Goal: Download file/media

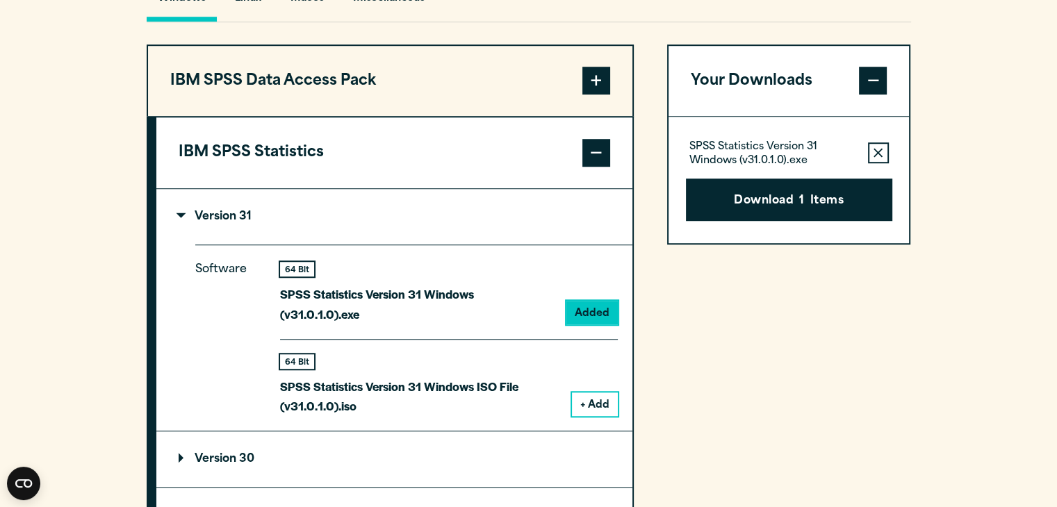
scroll to position [1064, 0]
click at [875, 158] on icon "button" at bounding box center [877, 153] width 9 height 10
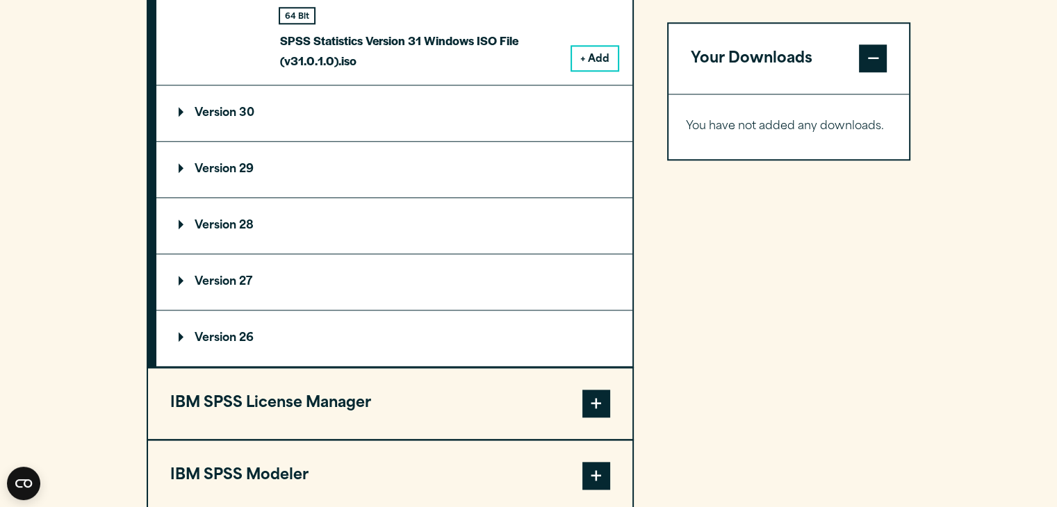
scroll to position [1391, 0]
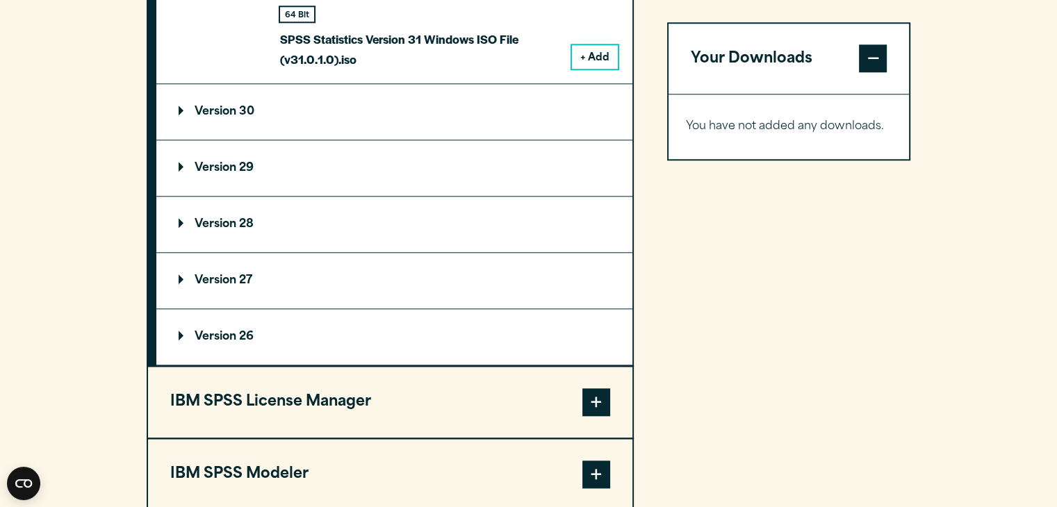
click at [210, 134] on summary "Version 30" at bounding box center [394, 112] width 476 height 56
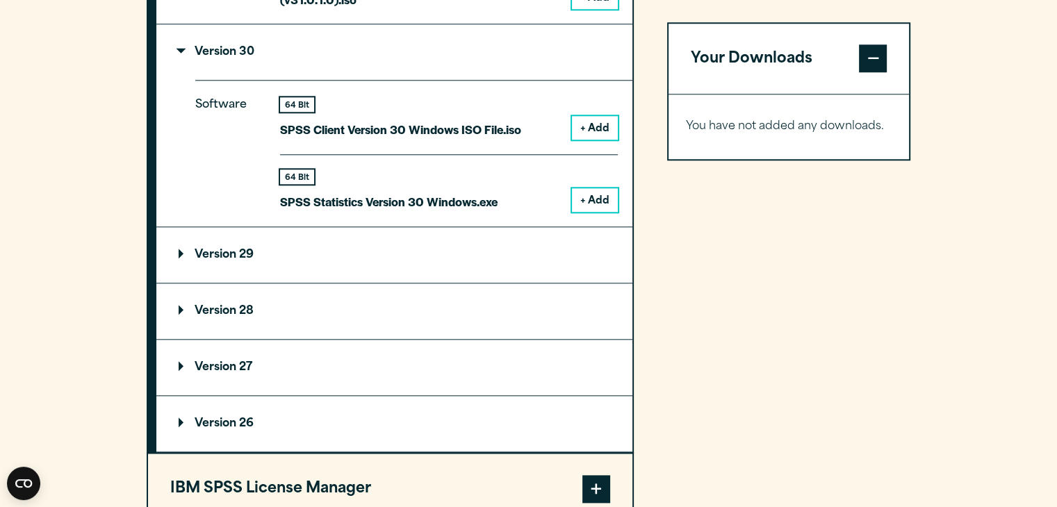
scroll to position [1445, 0]
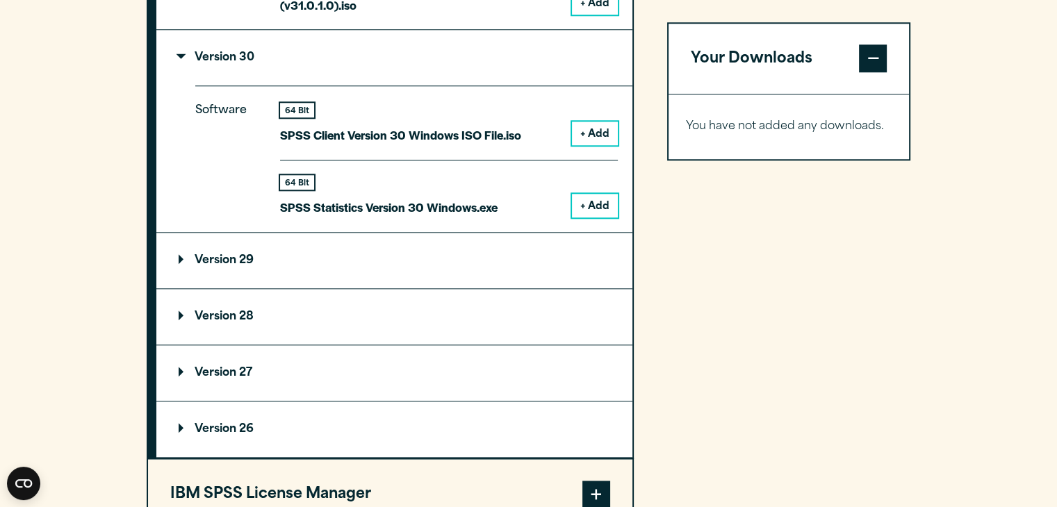
click at [592, 145] on button "+ Add" at bounding box center [595, 134] width 46 height 24
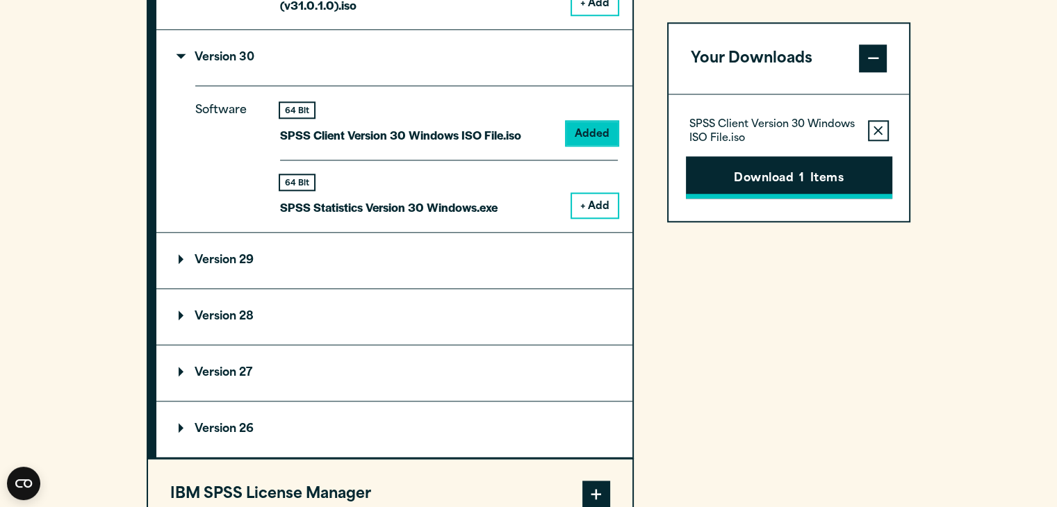
click at [723, 171] on button "Download 1 Items" at bounding box center [789, 177] width 206 height 43
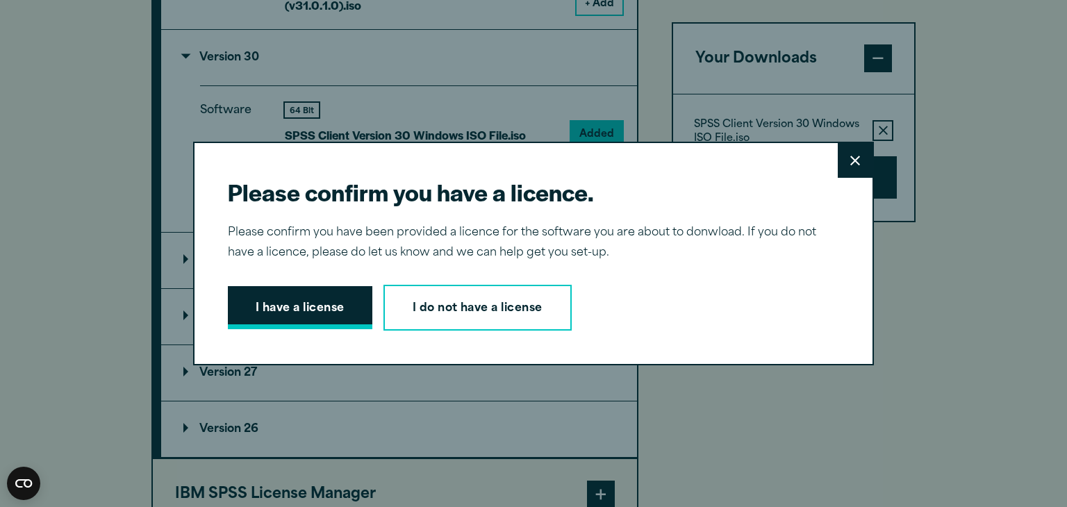
click at [274, 304] on button "I have a license" at bounding box center [300, 307] width 145 height 43
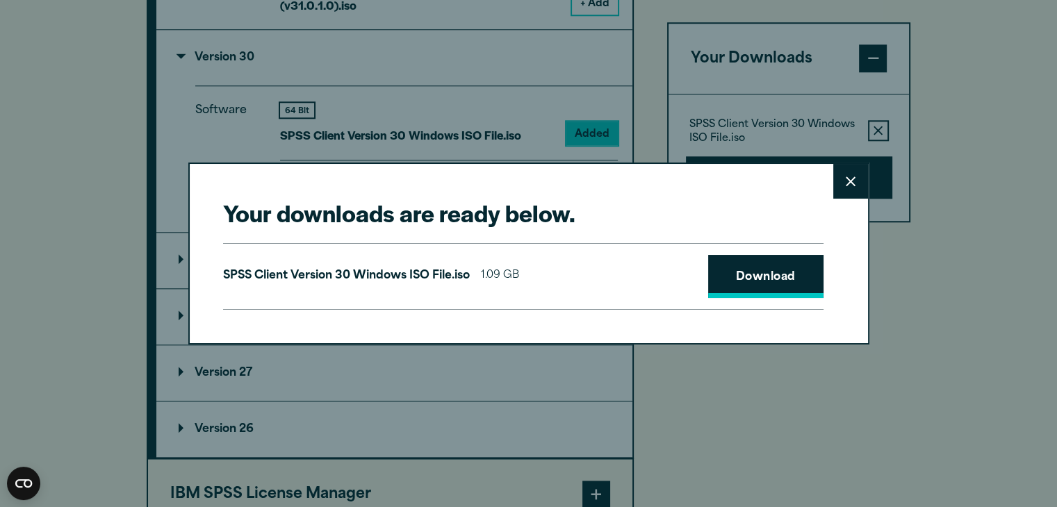
click at [728, 276] on link "Download" at bounding box center [765, 276] width 115 height 43
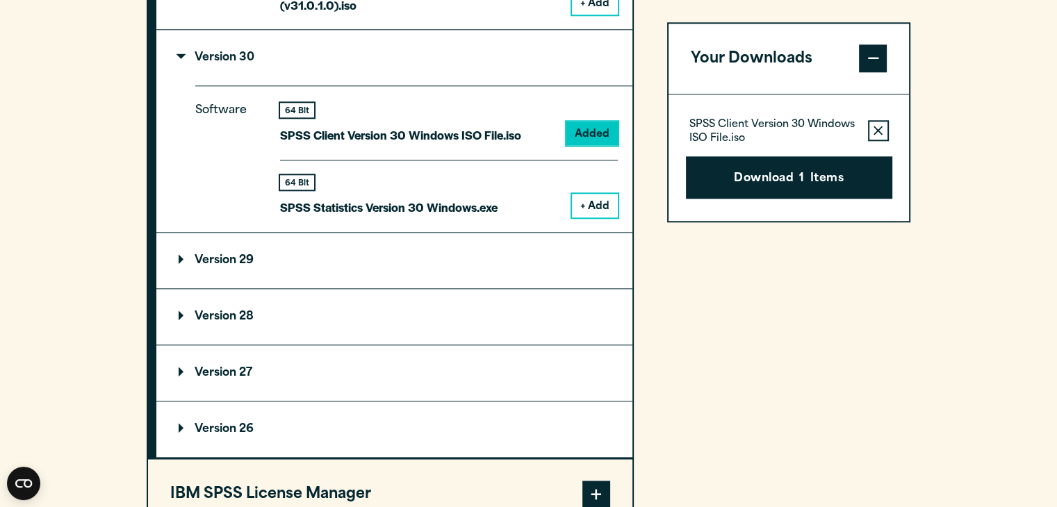
click at [663, 79] on div "Your downloads are ready below. Close SPSS Client Version 30 Windows ISO File.i…" at bounding box center [528, 253] width 1057 height 507
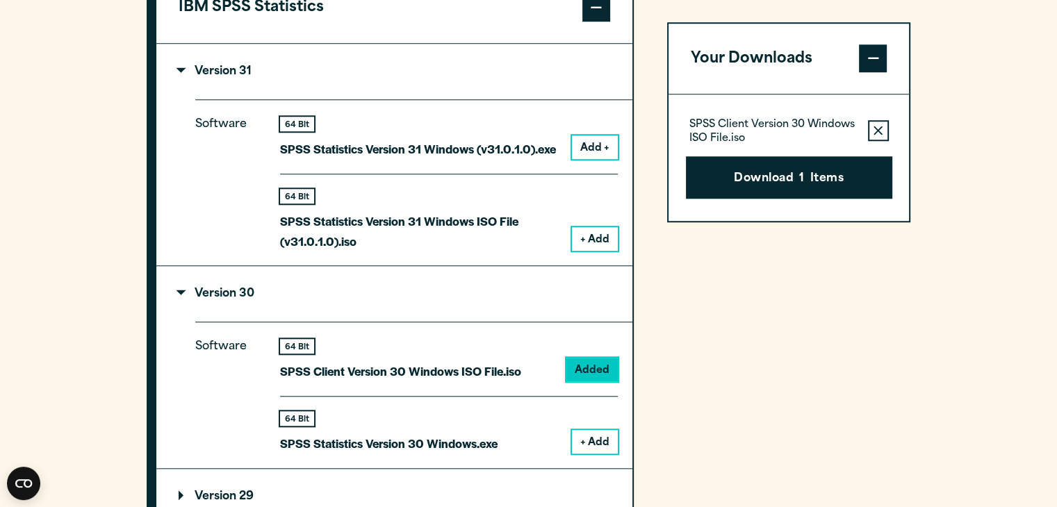
scroll to position [1349, 0]
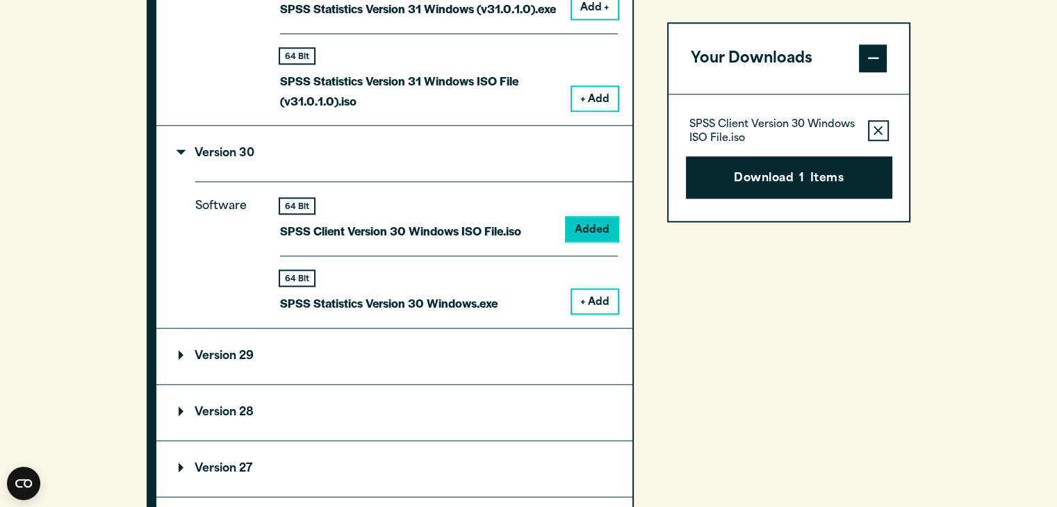
click at [706, 230] on div "Your Downloads SPSS Client Version 30 Windows ISO File.iso Remove this item fro…" at bounding box center [789, 265] width 244 height 1013
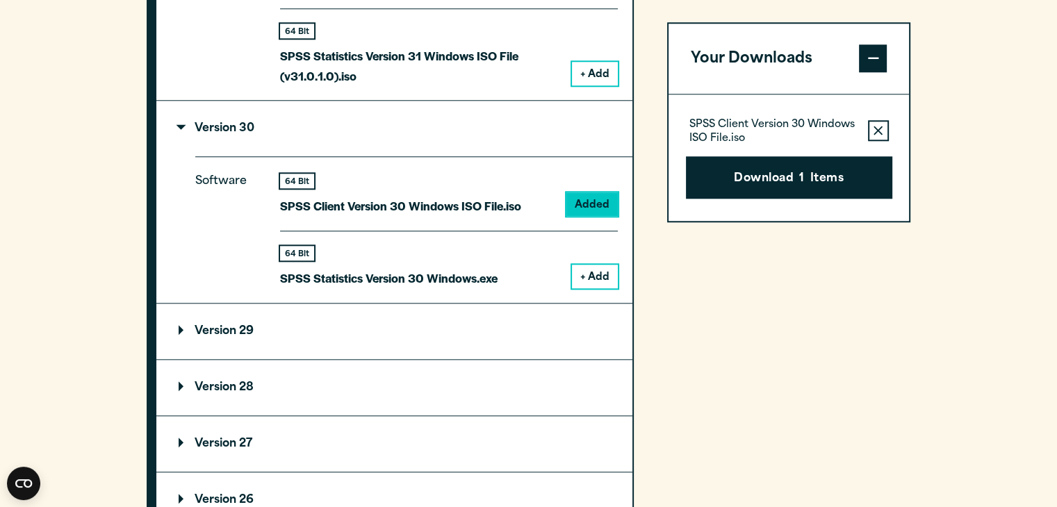
scroll to position [1384, 0]
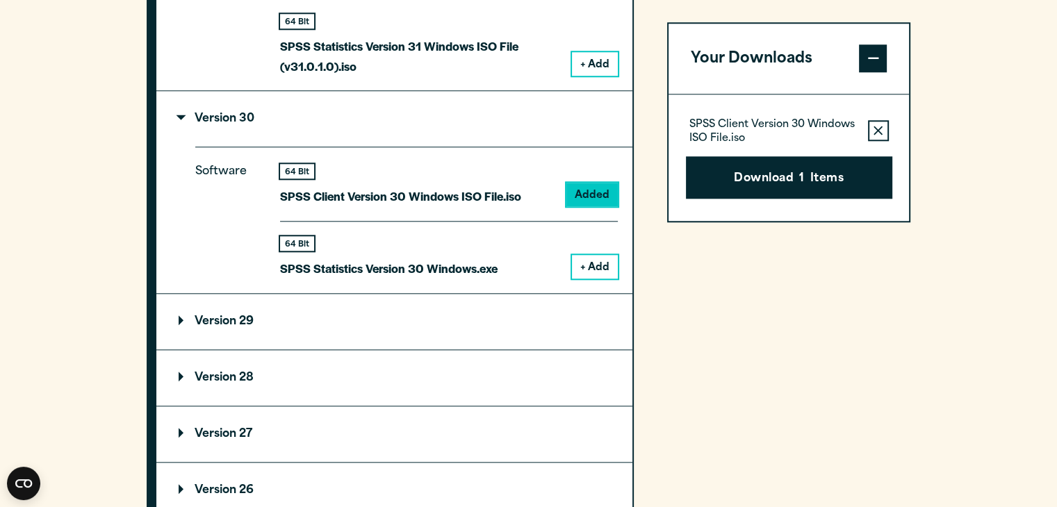
click at [886, 128] on button "Remove this item from your software download list" at bounding box center [878, 131] width 21 height 21
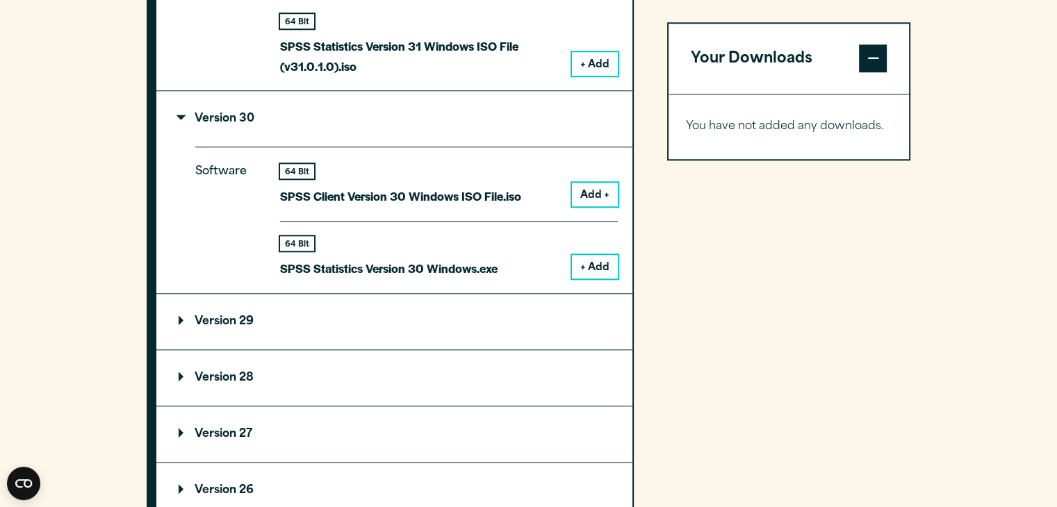
click at [835, 338] on div "Your Downloads You have not added any downloads. Download 0 Items" at bounding box center [789, 230] width 244 height 1013
click at [592, 279] on button "+ Add" at bounding box center [595, 267] width 46 height 24
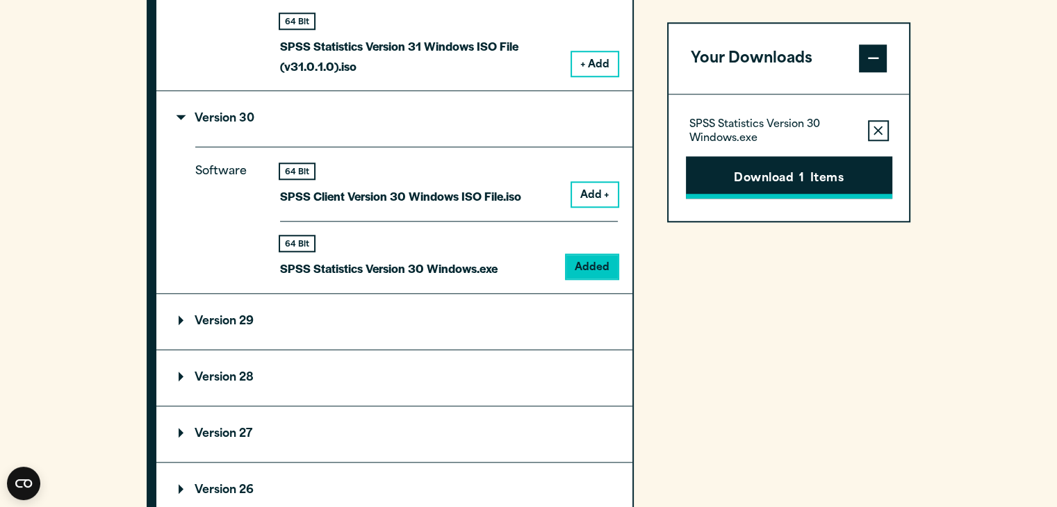
click at [801, 167] on button "Download 1 Items" at bounding box center [789, 177] width 206 height 43
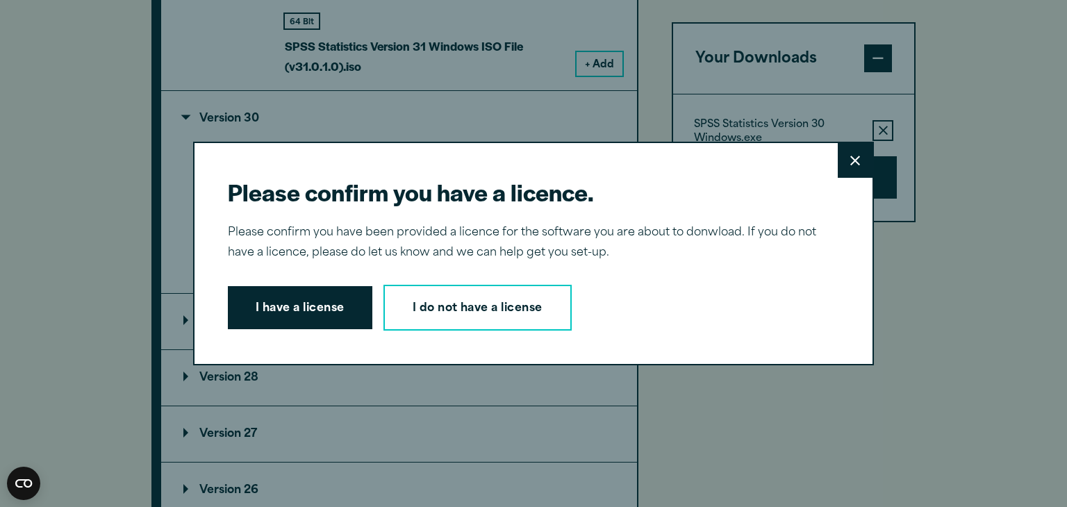
click at [286, 283] on div "Please confirm you have a licence. Close Please confirm you have been provided …" at bounding box center [533, 254] width 681 height 224
click at [284, 301] on button "I have a license" at bounding box center [300, 307] width 145 height 43
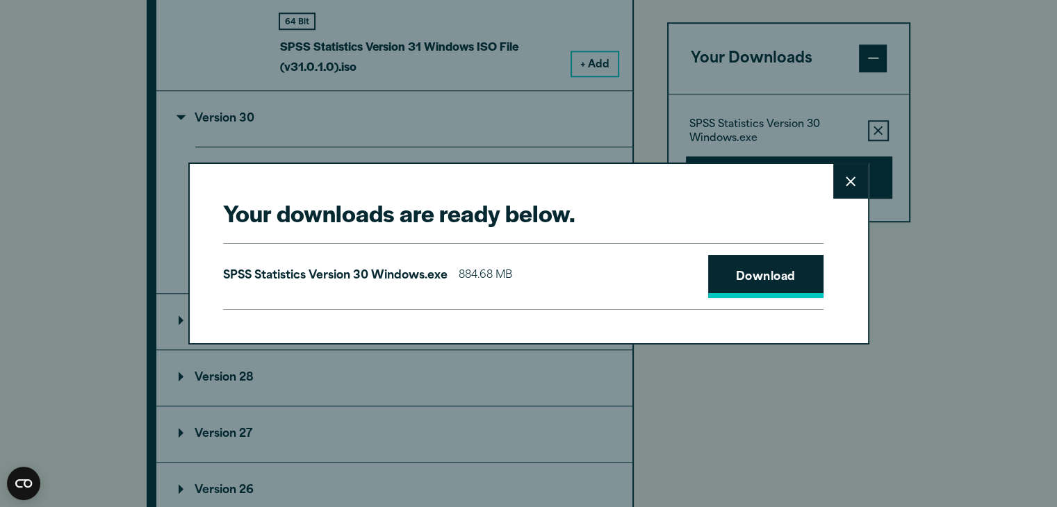
click at [754, 280] on link "Download" at bounding box center [765, 276] width 115 height 43
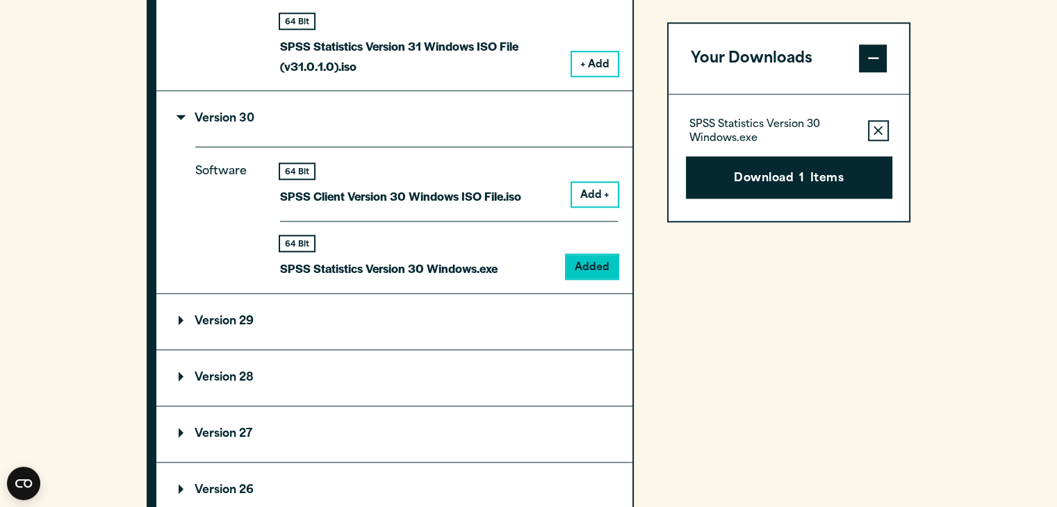
click at [667, 145] on div "Your downloads are ready below. Close SPSS Statistics Version 30 Windows.exe 88…" at bounding box center [528, 253] width 1057 height 507
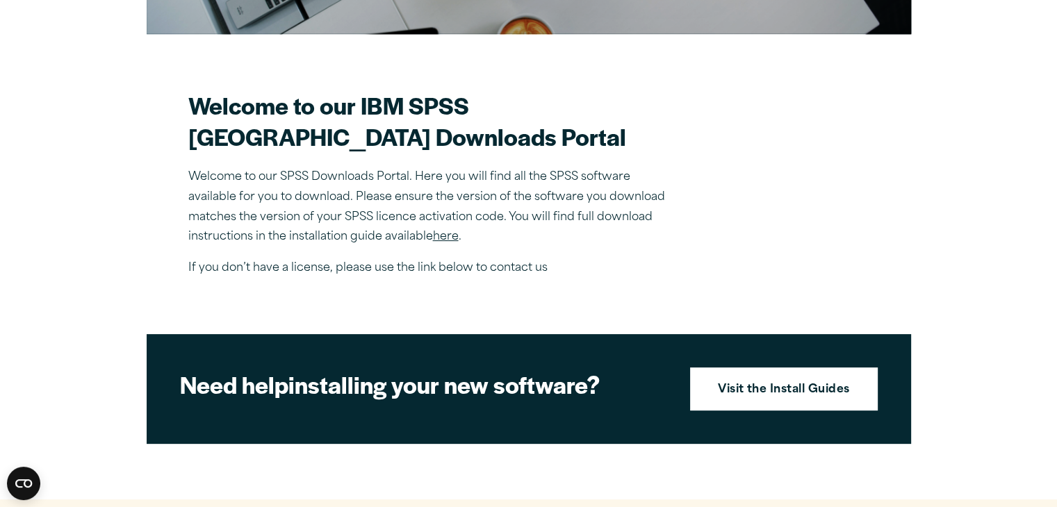
scroll to position [357, 0]
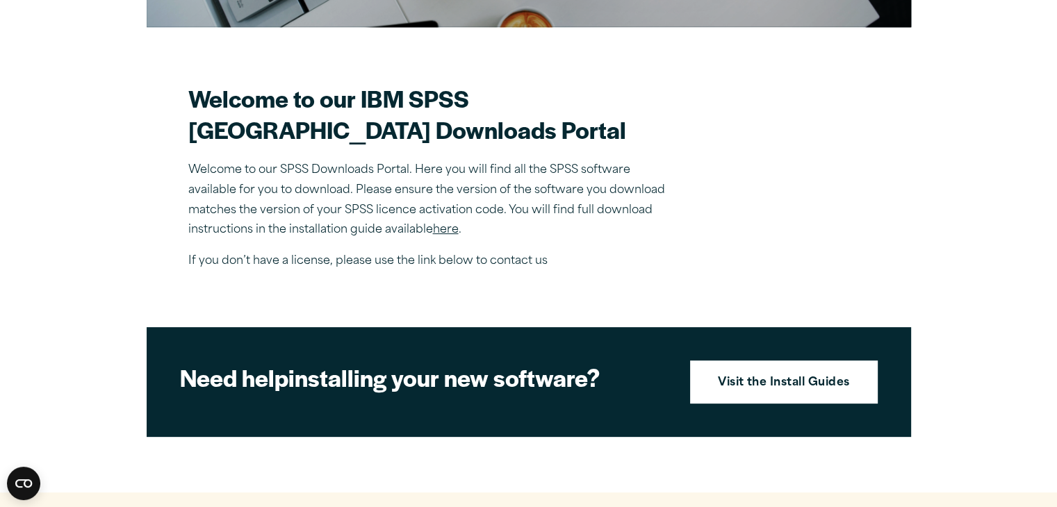
click at [448, 236] on link "here" at bounding box center [446, 229] width 26 height 11
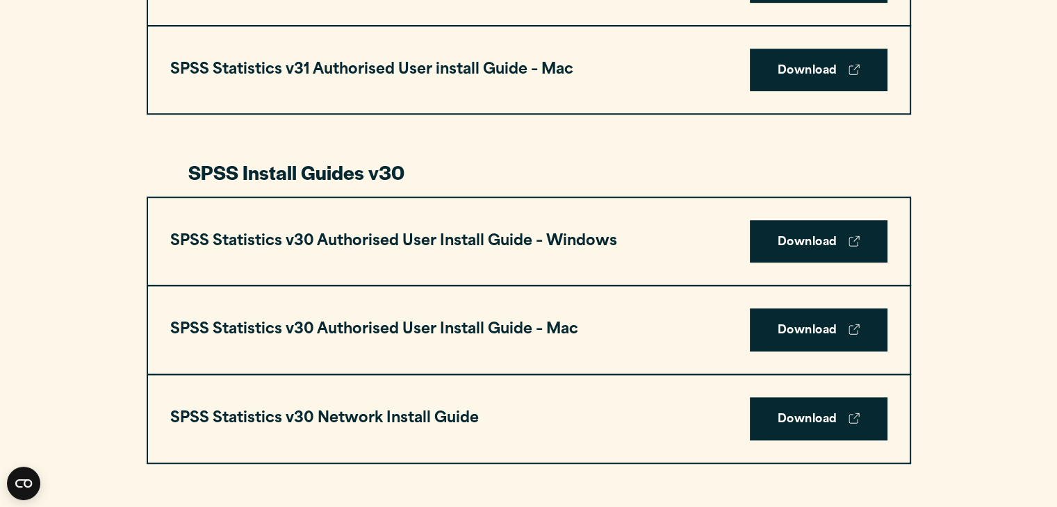
scroll to position [945, 0]
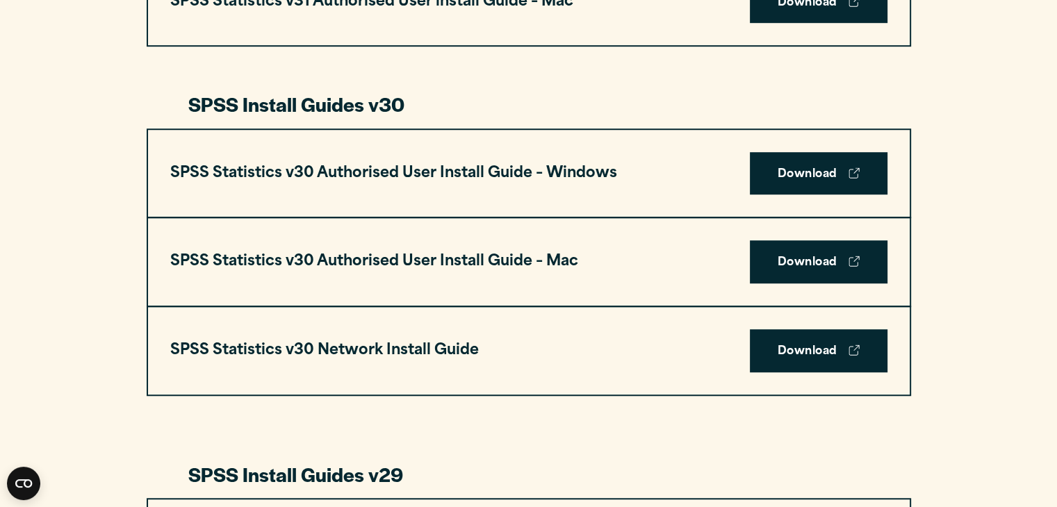
click at [450, 190] on div "SPSS Statistics v30 Authorised User Install Guide – Windows Download" at bounding box center [529, 174] width 762 height 88
click at [481, 170] on h3 "SPSS Statistics v30 Authorised User Install Guide – Windows" at bounding box center [393, 174] width 447 height 26
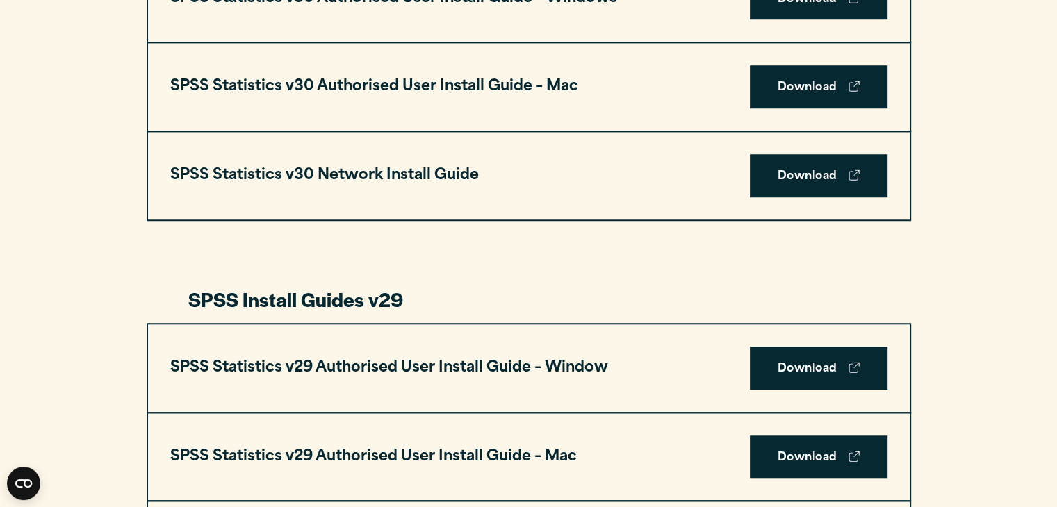
scroll to position [1122, 0]
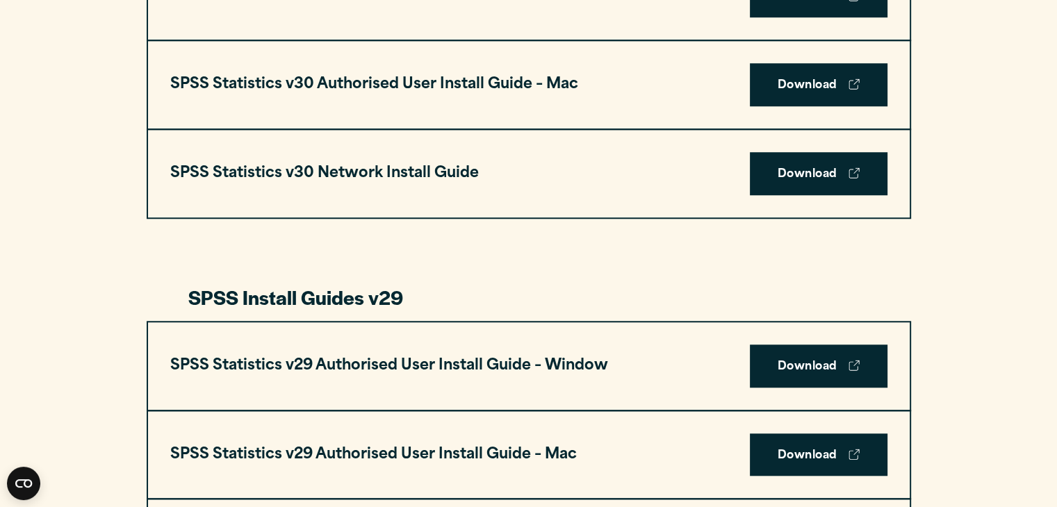
click at [426, 172] on h3 "SPSS Statistics v30 Network Install Guide" at bounding box center [324, 174] width 309 height 26
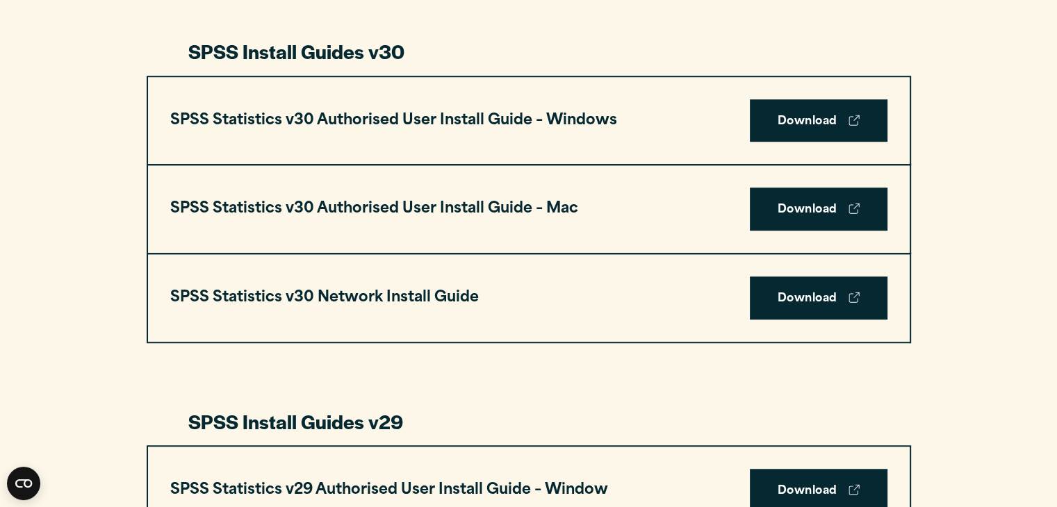
scroll to position [996, 0]
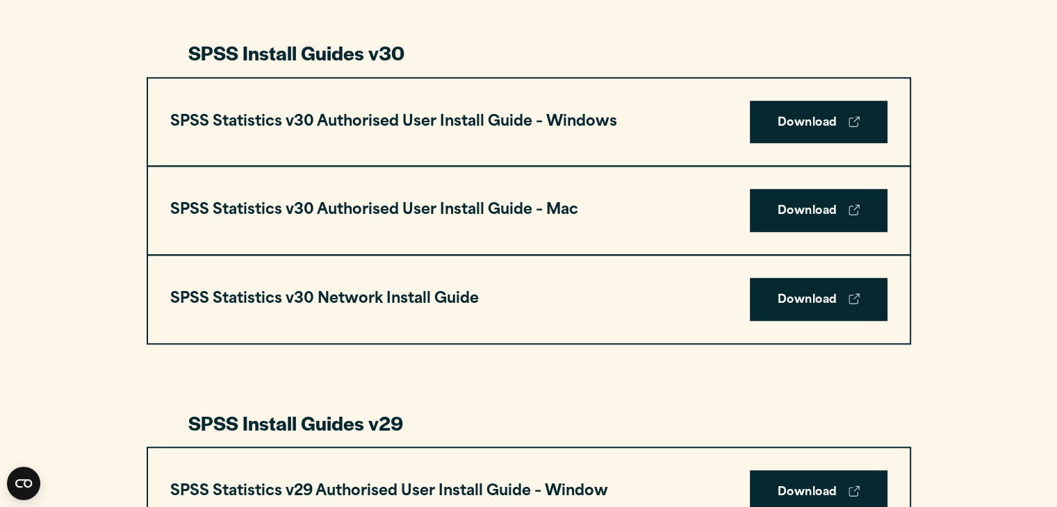
click at [550, 127] on h3 "SPSS Statistics v30 Authorised User Install Guide – Windows" at bounding box center [393, 122] width 447 height 26
click at [781, 111] on link "Download" at bounding box center [819, 122] width 138 height 43
